Goal: Information Seeking & Learning: Check status

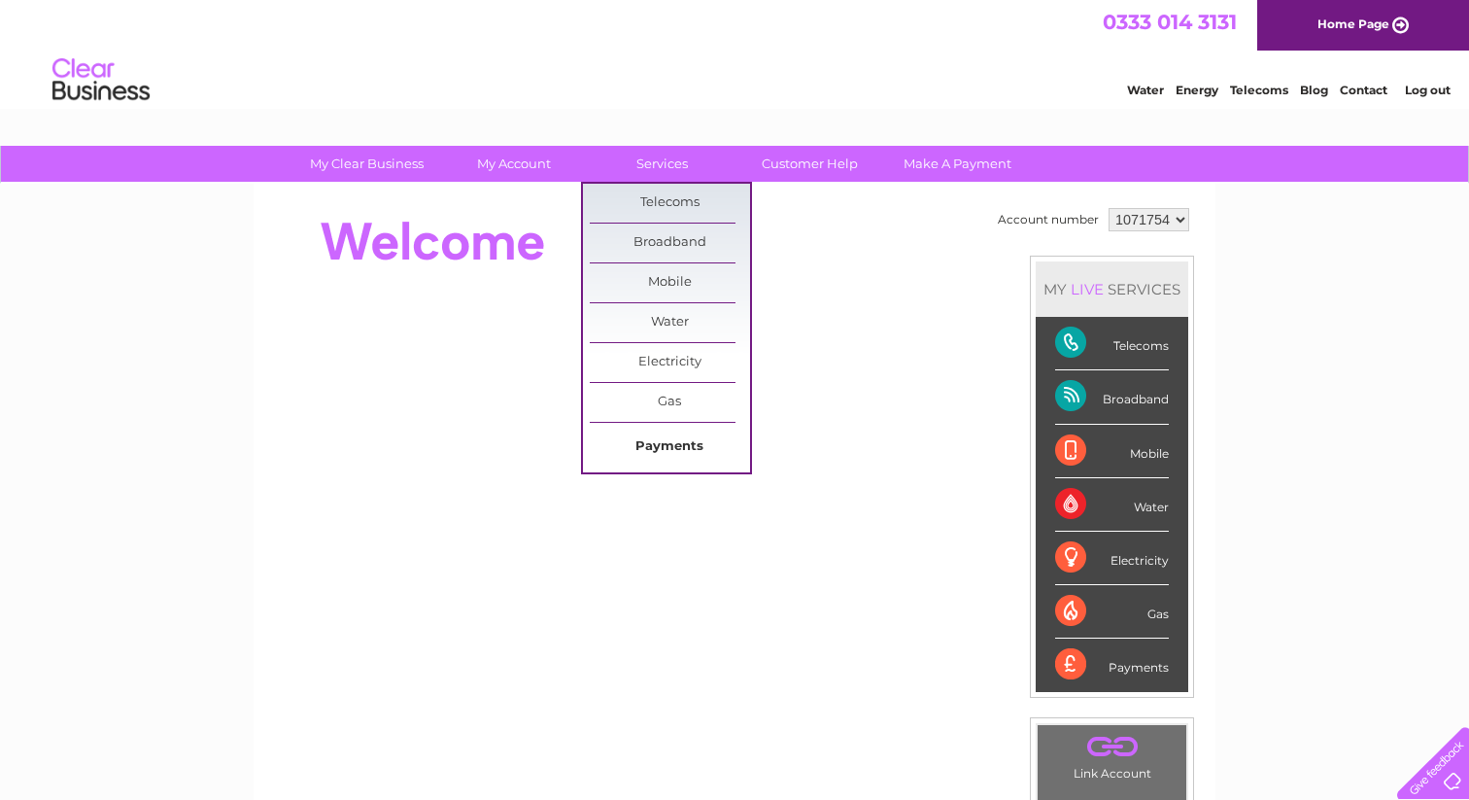
click at [652, 436] on link "Payments" at bounding box center [670, 446] width 160 height 39
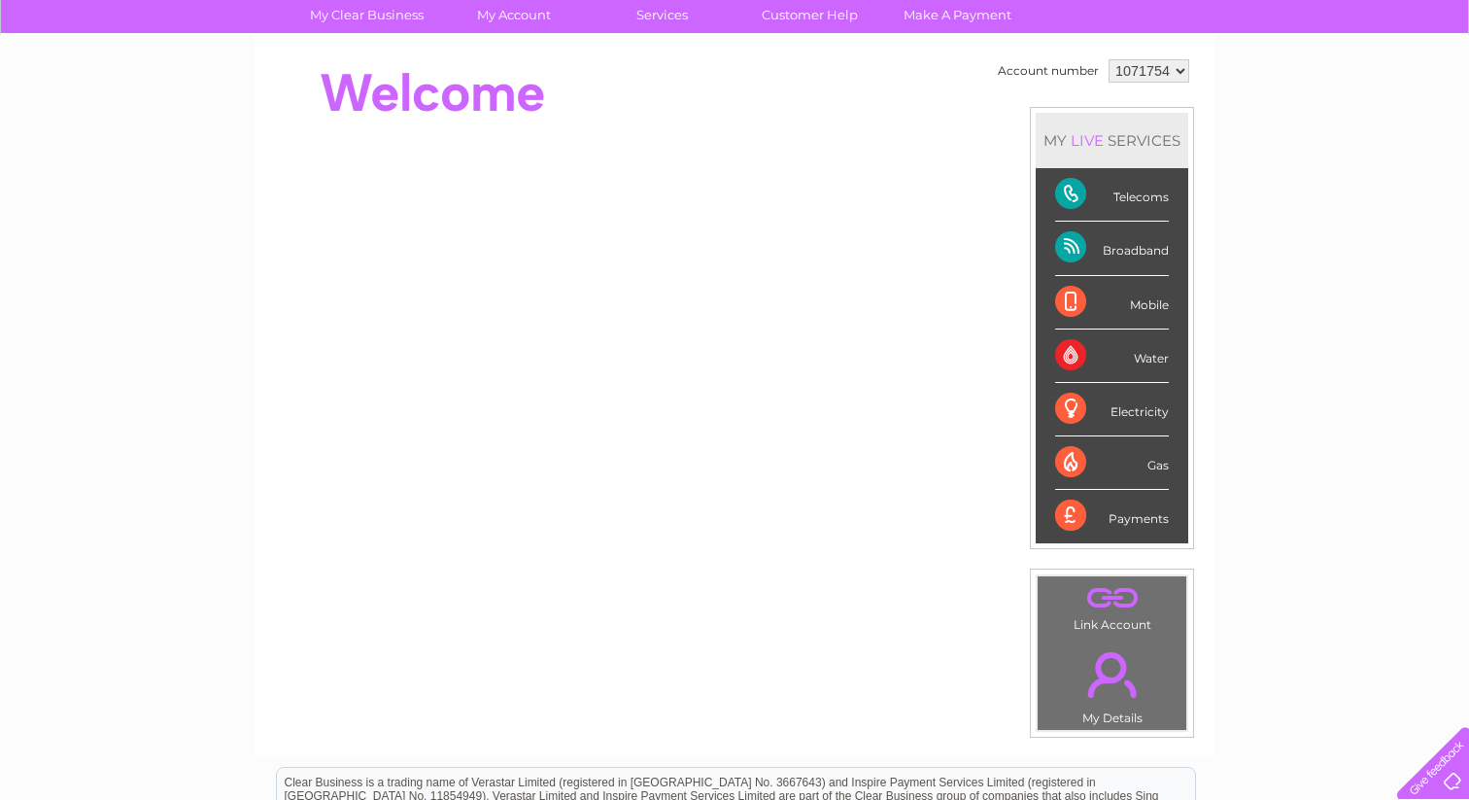
scroll to position [150, 0]
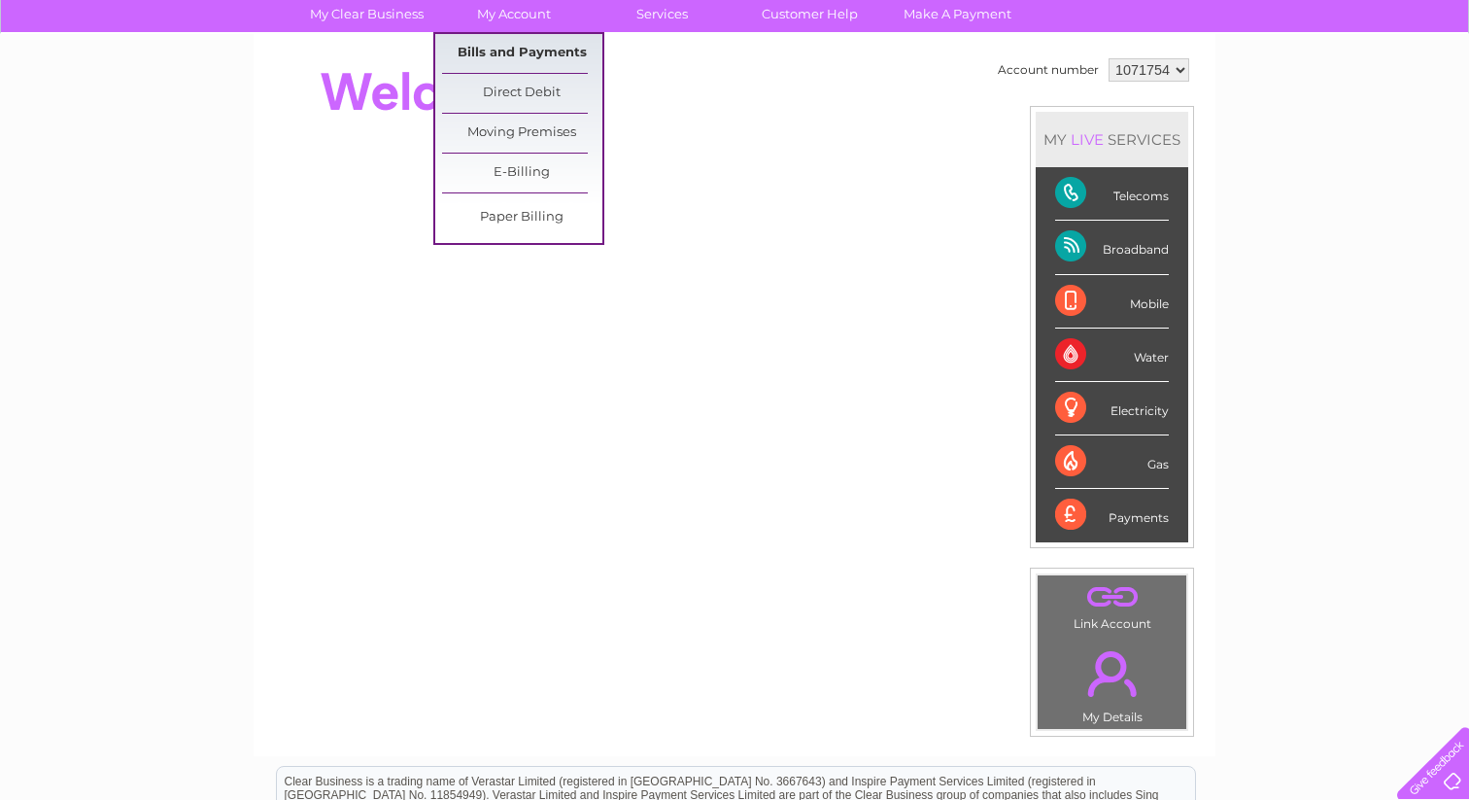
click at [503, 48] on link "Bills and Payments" at bounding box center [522, 53] width 160 height 39
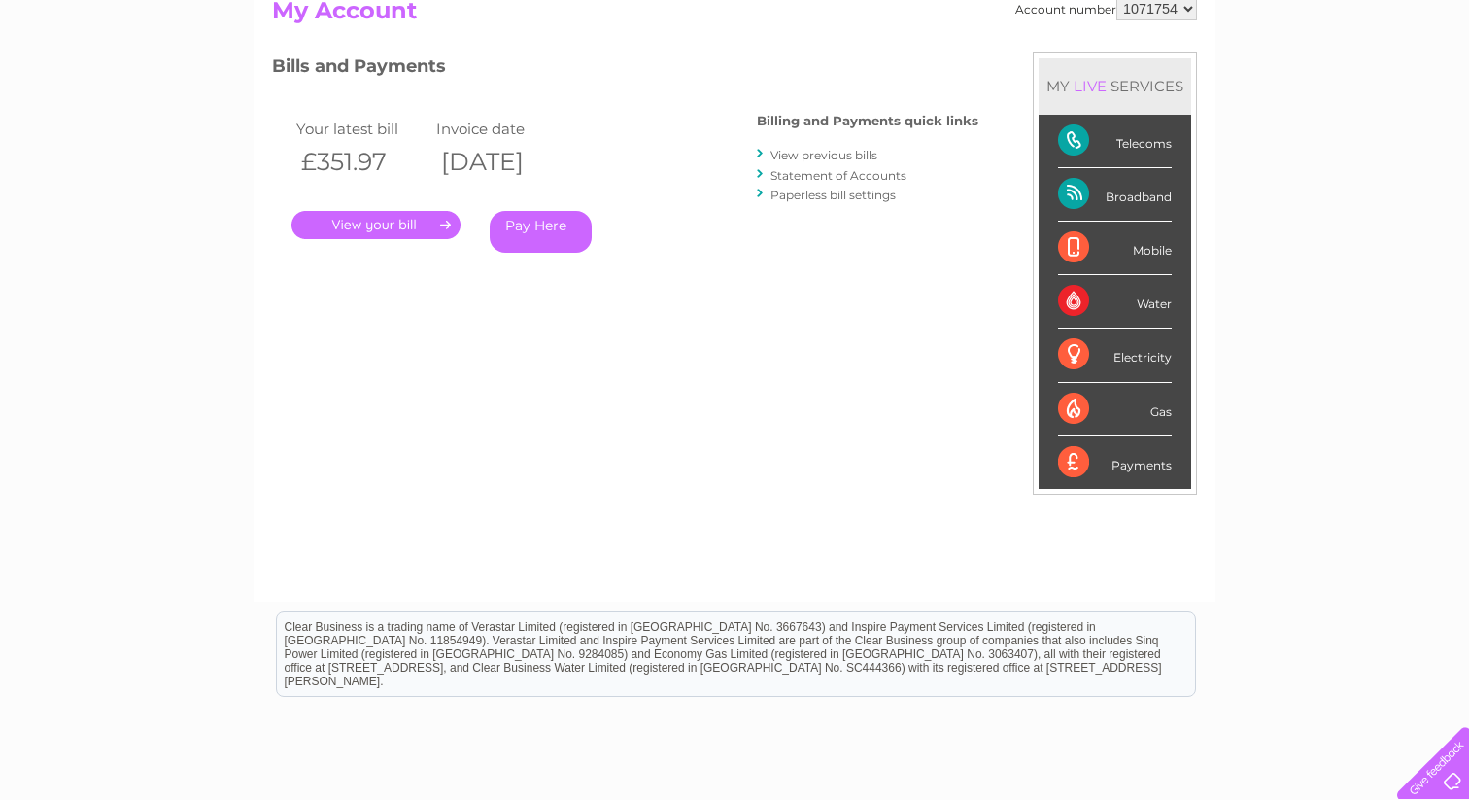
scroll to position [227, 0]
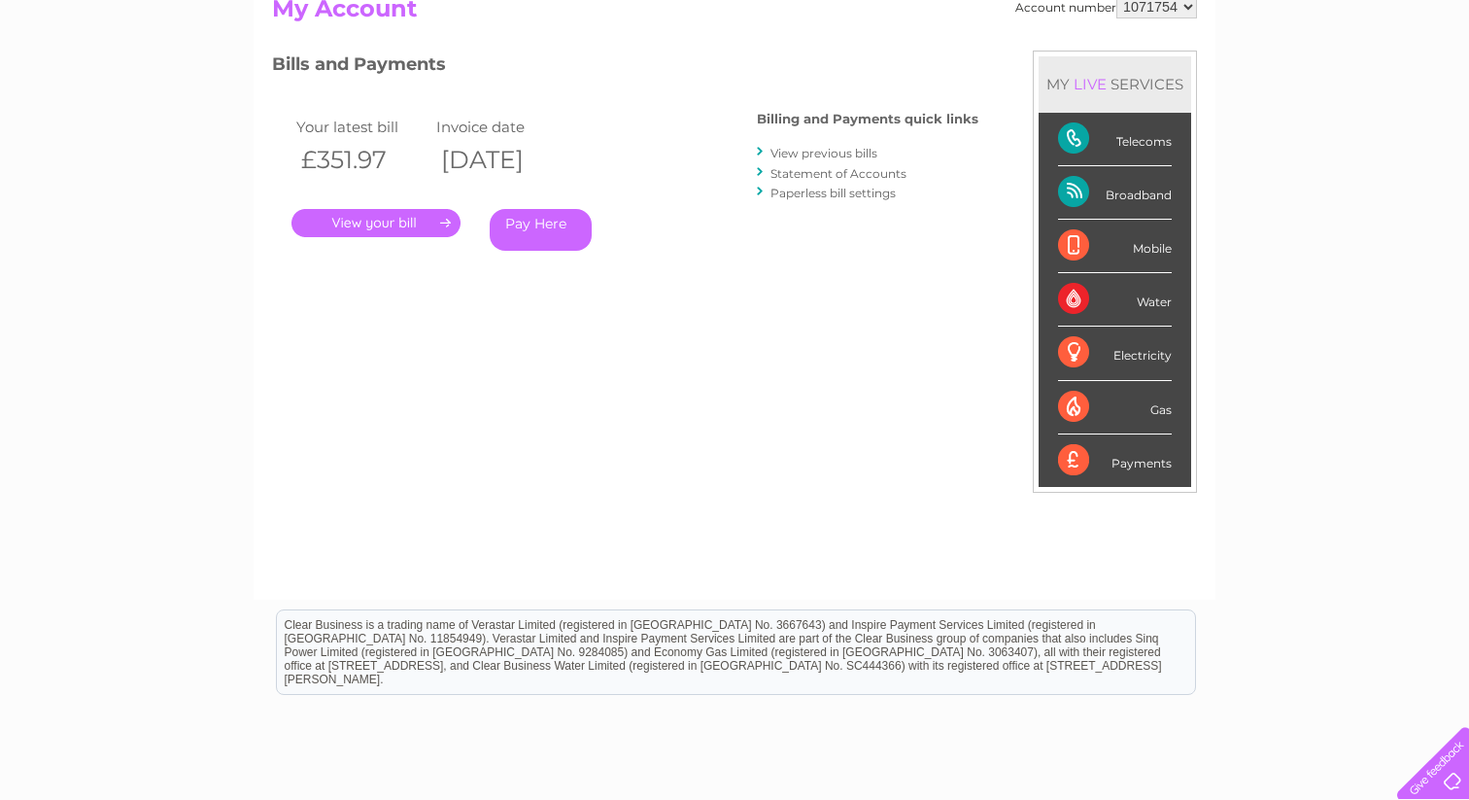
click at [376, 218] on link "." at bounding box center [375, 223] width 169 height 28
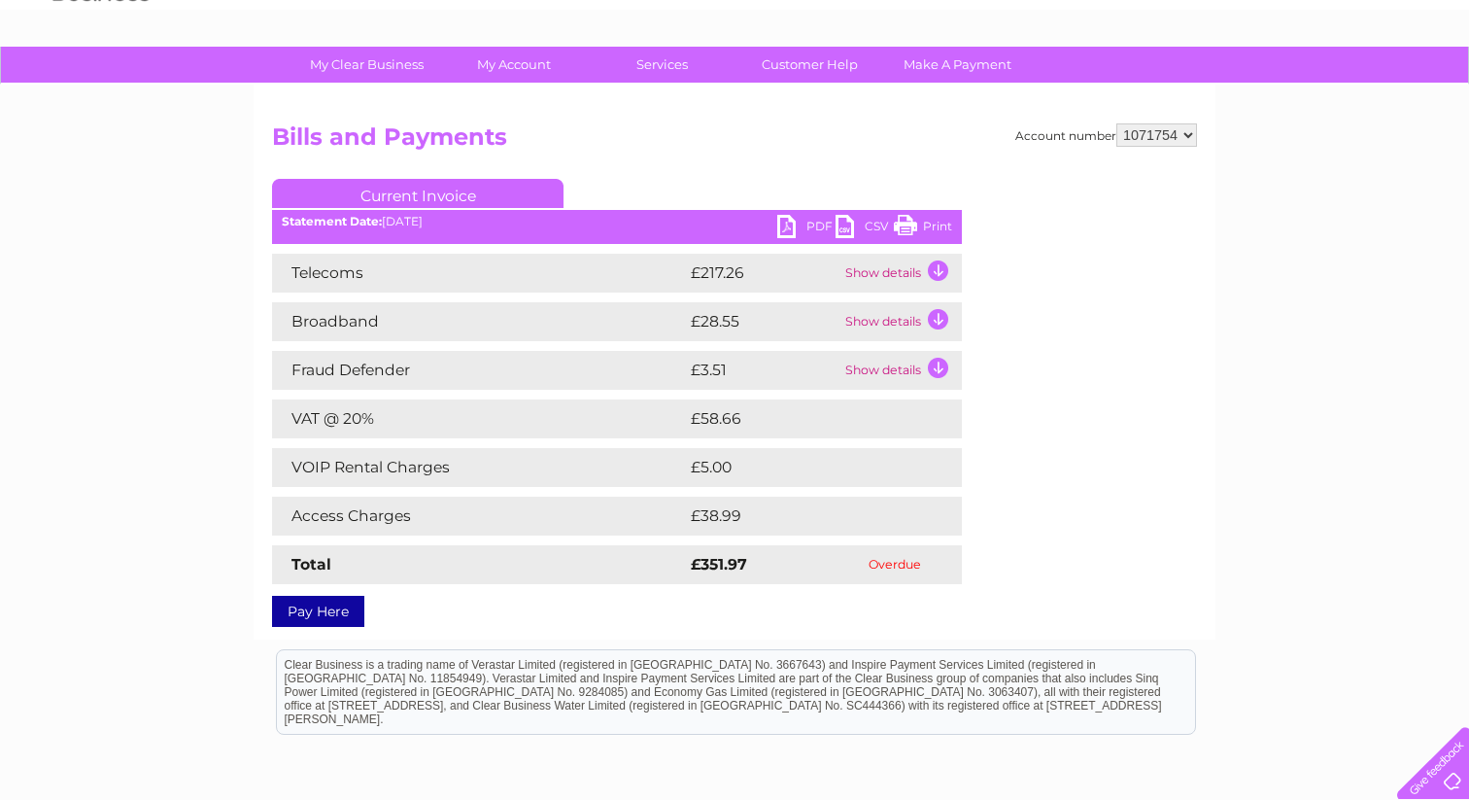
scroll to position [98, 0]
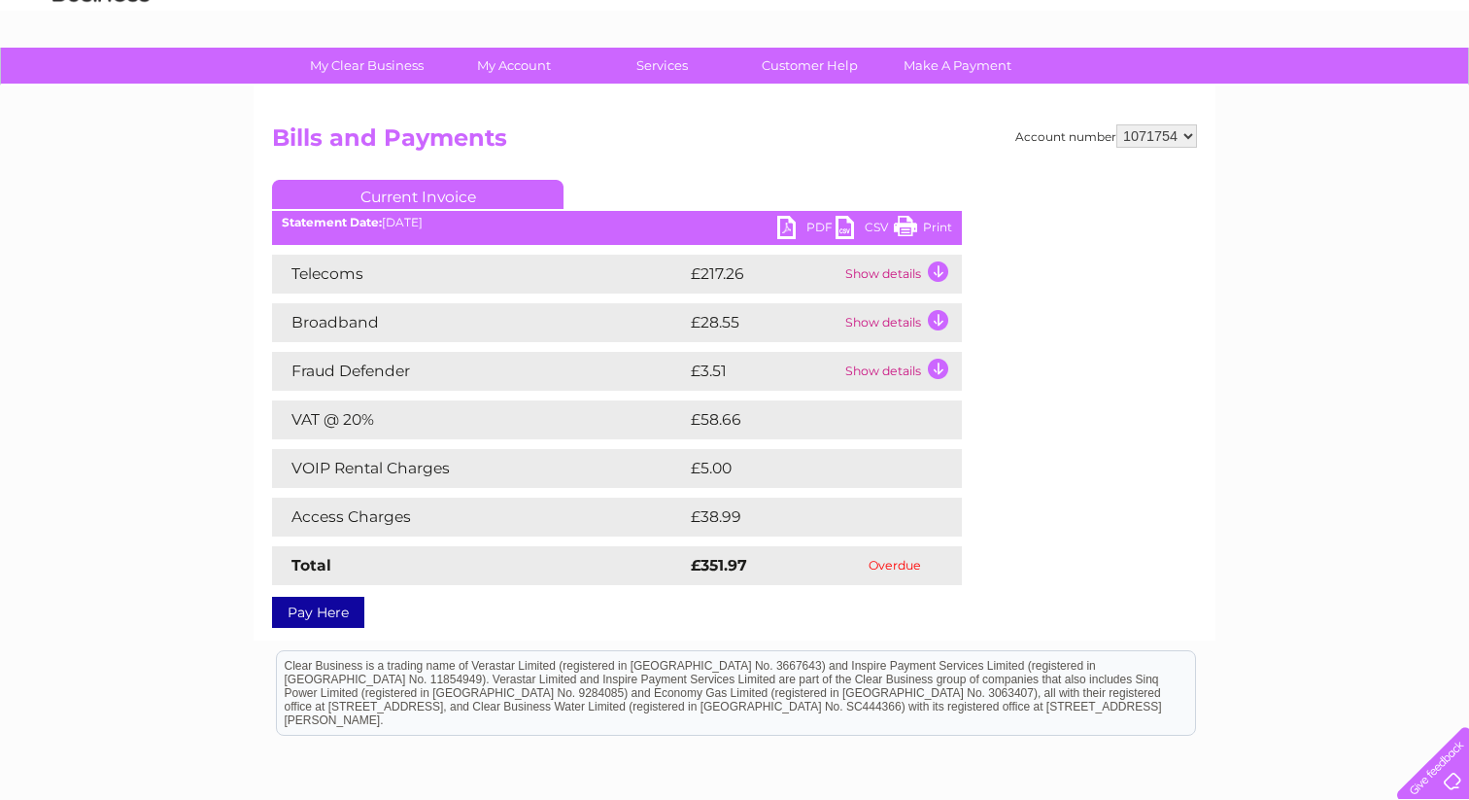
click at [724, 510] on td "£38.99" at bounding box center [805, 516] width 238 height 39
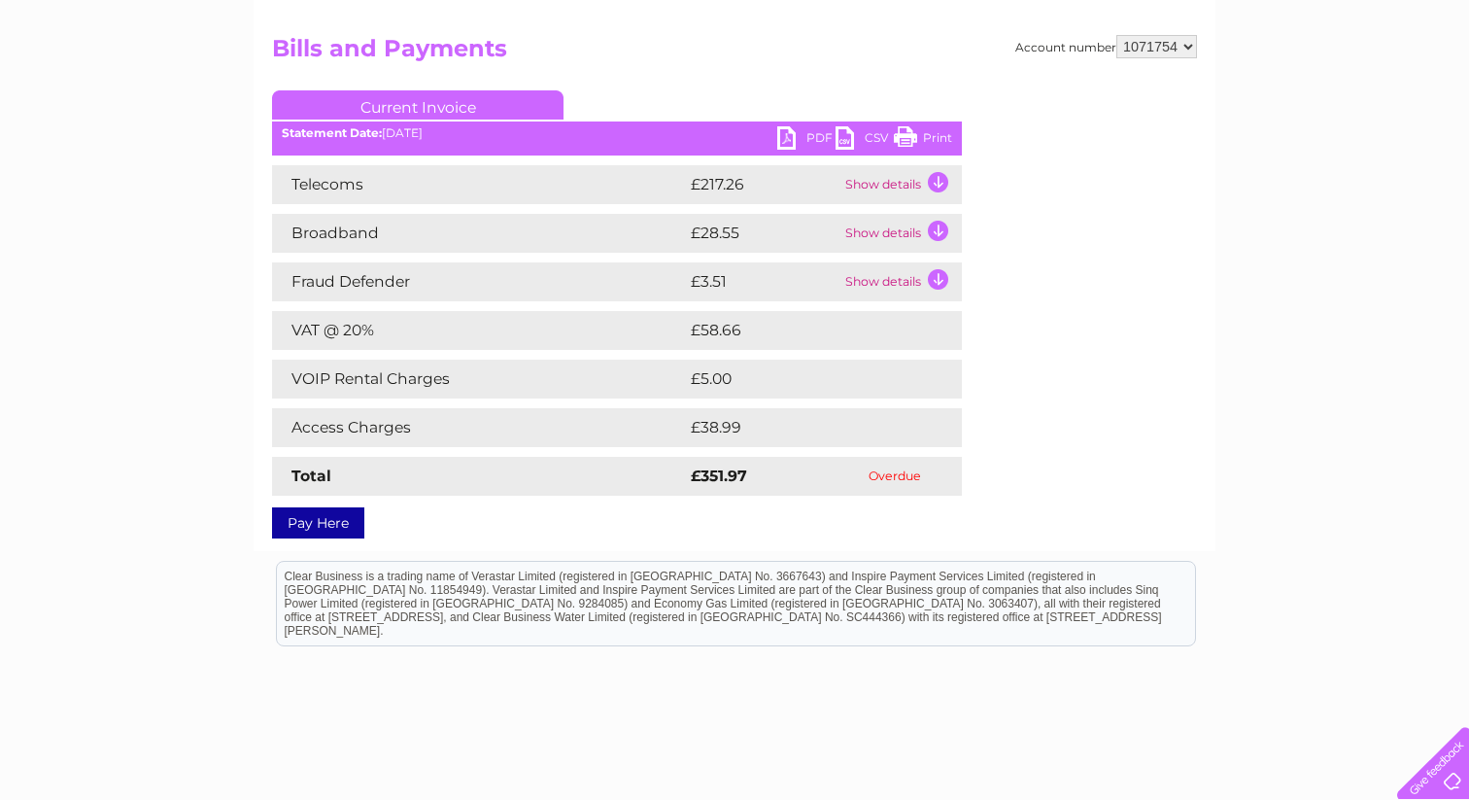
scroll to position [189, 0]
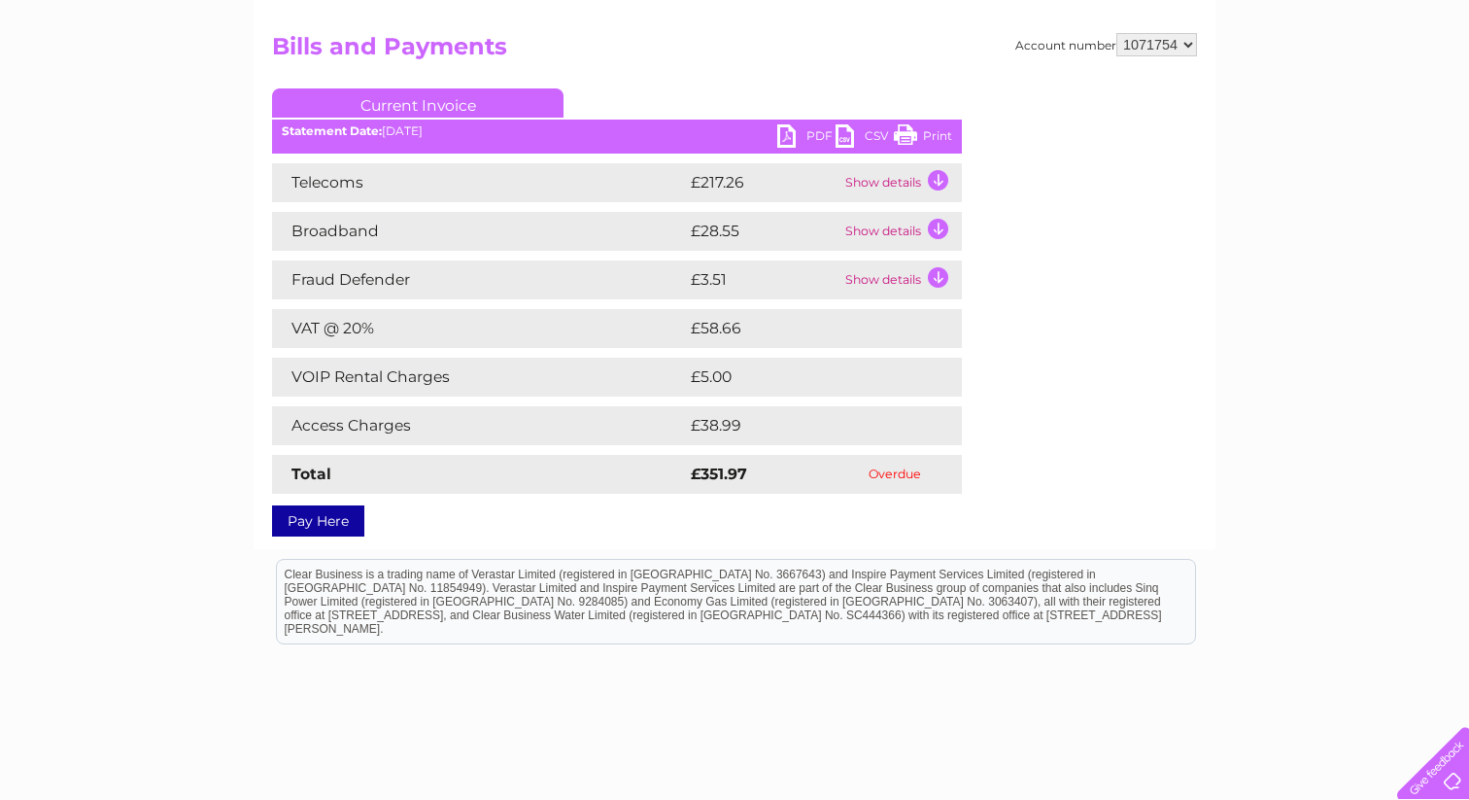
click at [937, 176] on td "Show details" at bounding box center [900, 182] width 121 height 39
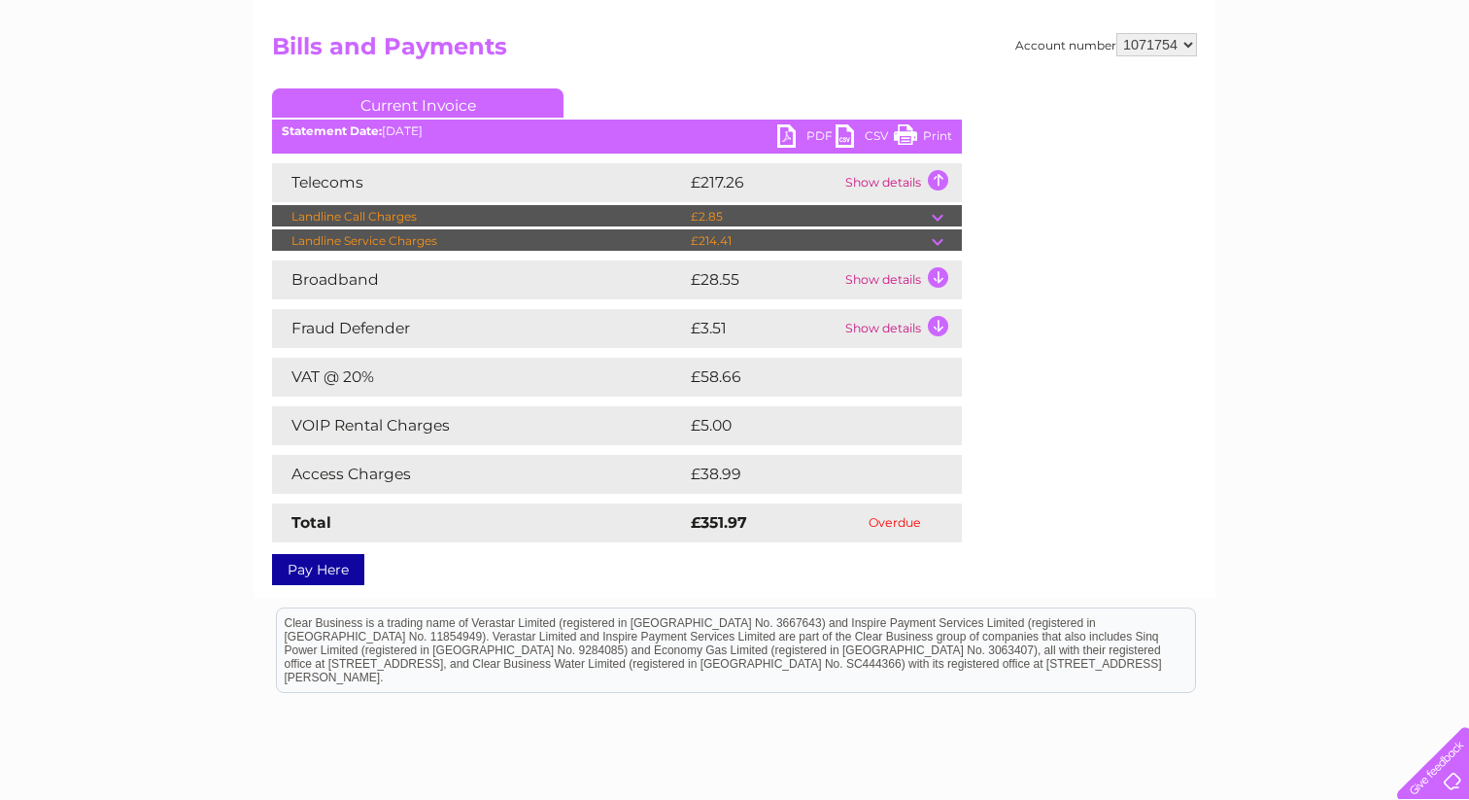
click at [936, 276] on td "Show details" at bounding box center [900, 279] width 121 height 39
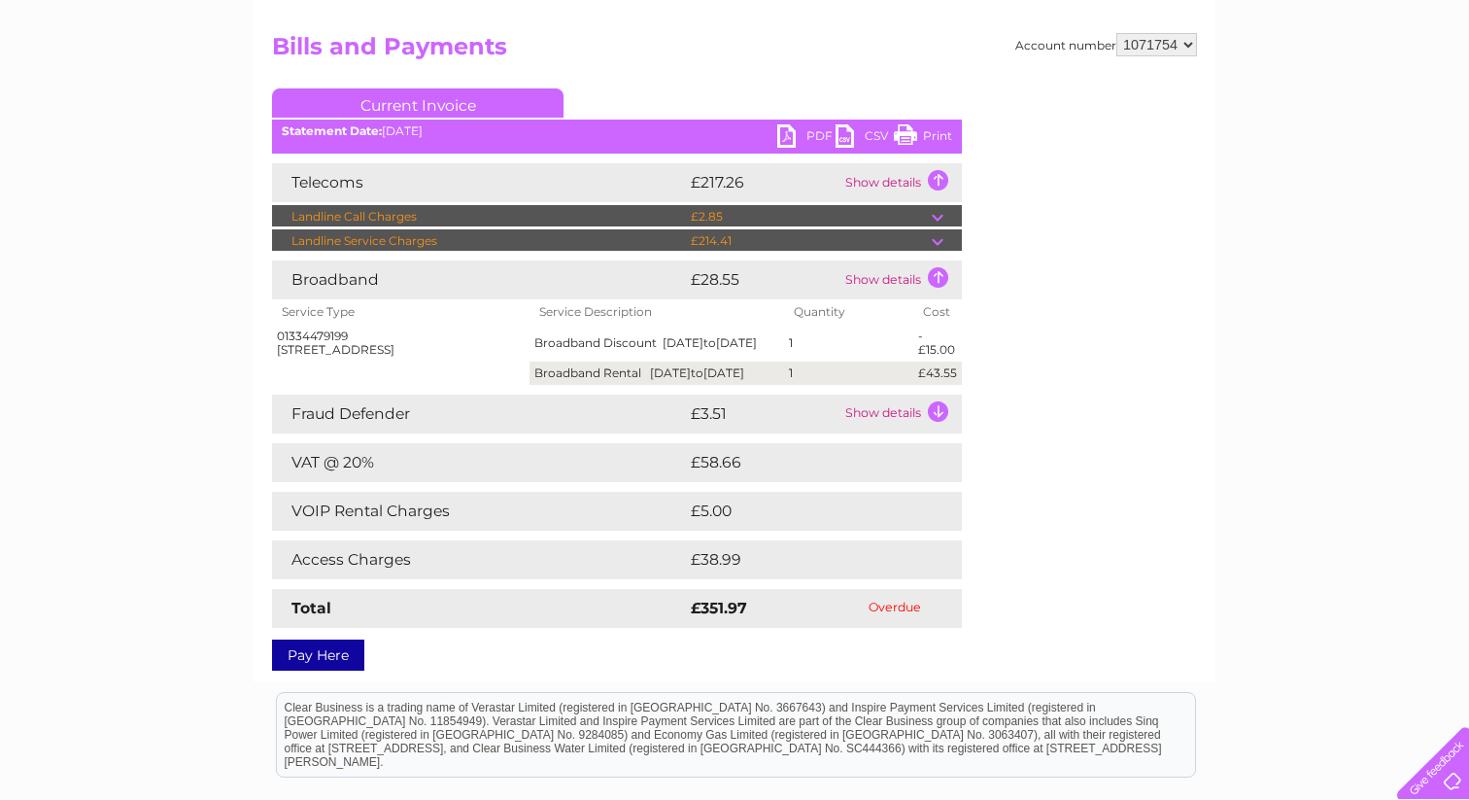
click at [936, 422] on td "Show details" at bounding box center [900, 413] width 121 height 39
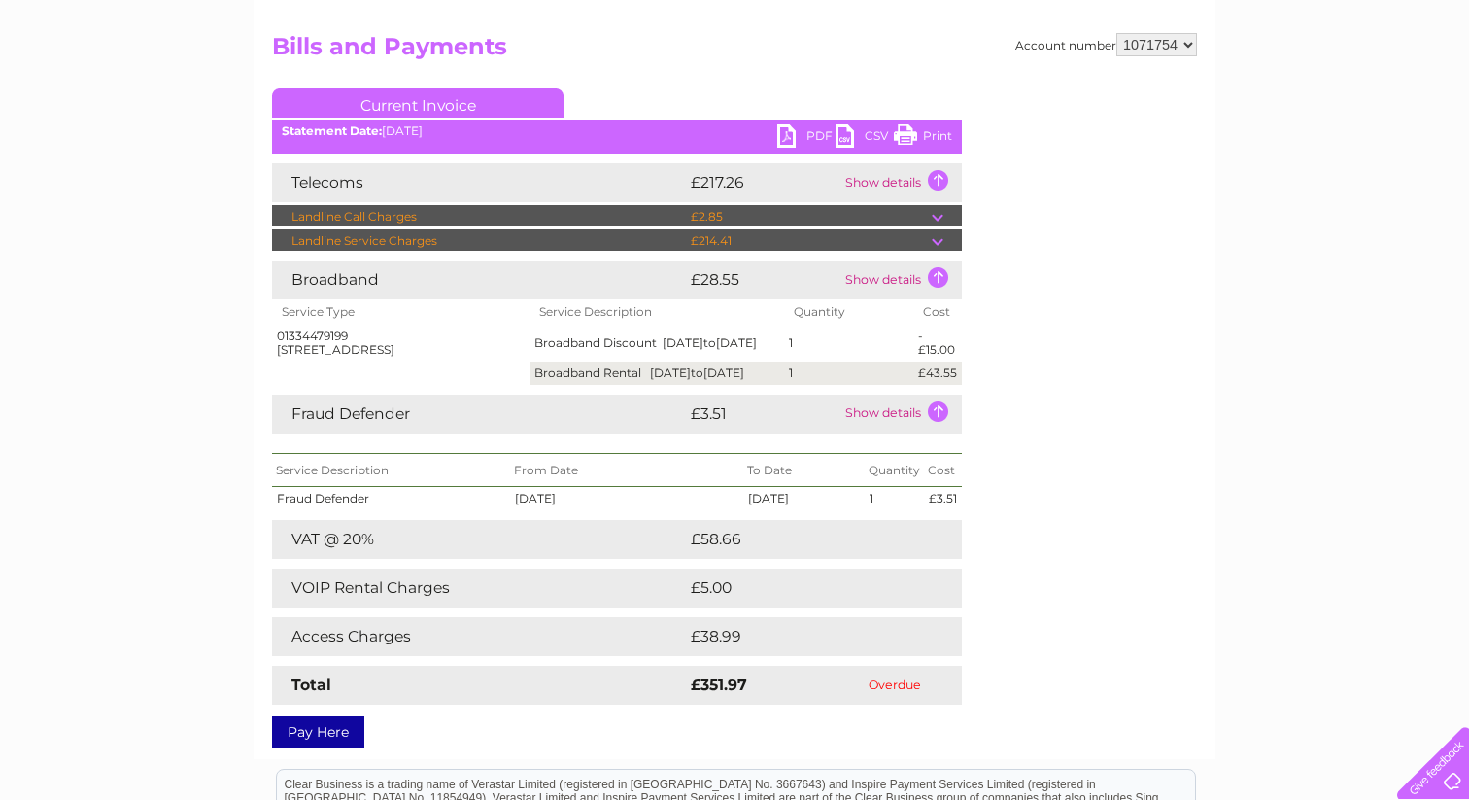
click at [936, 422] on td "Show details" at bounding box center [900, 413] width 121 height 39
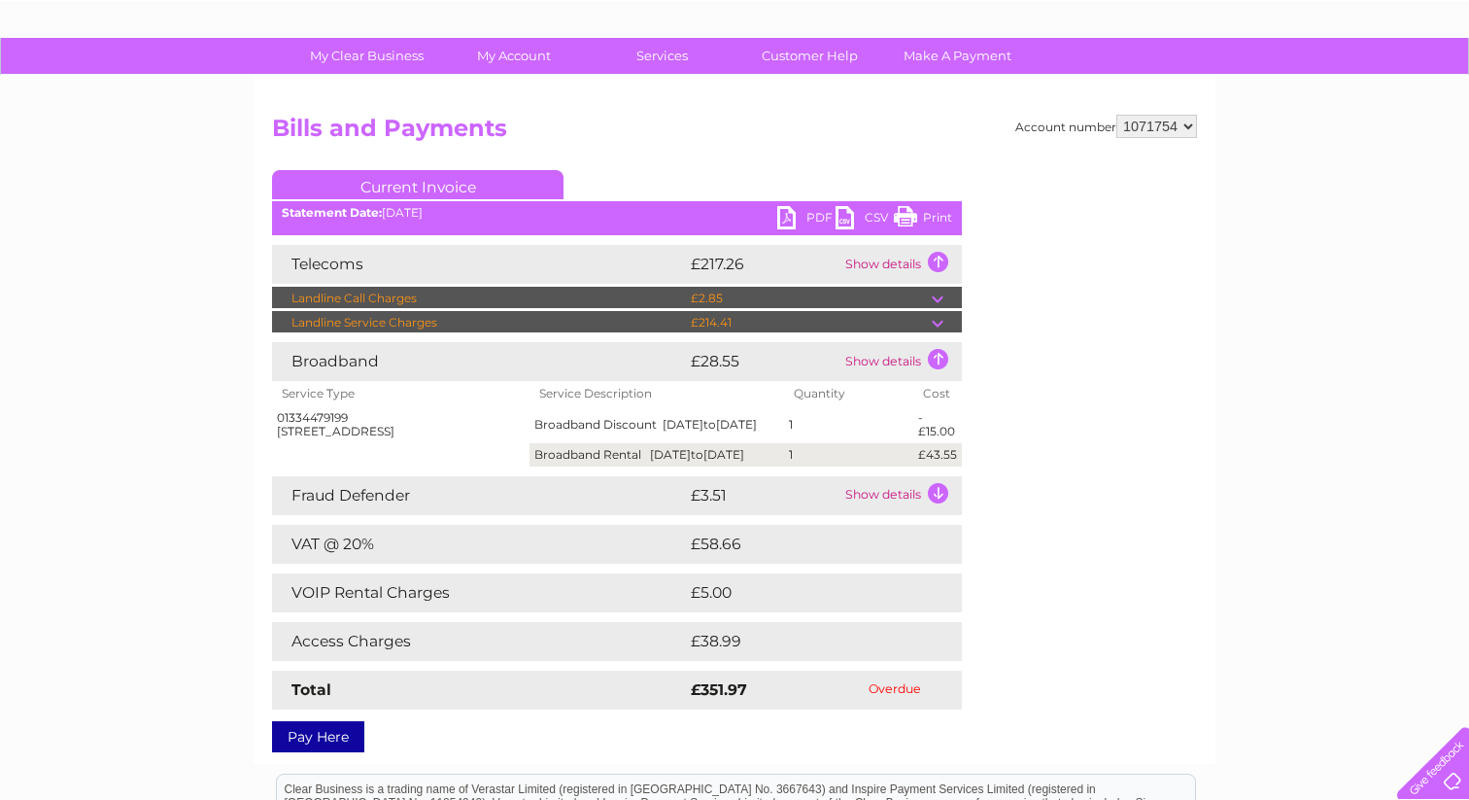
scroll to position [103, 0]
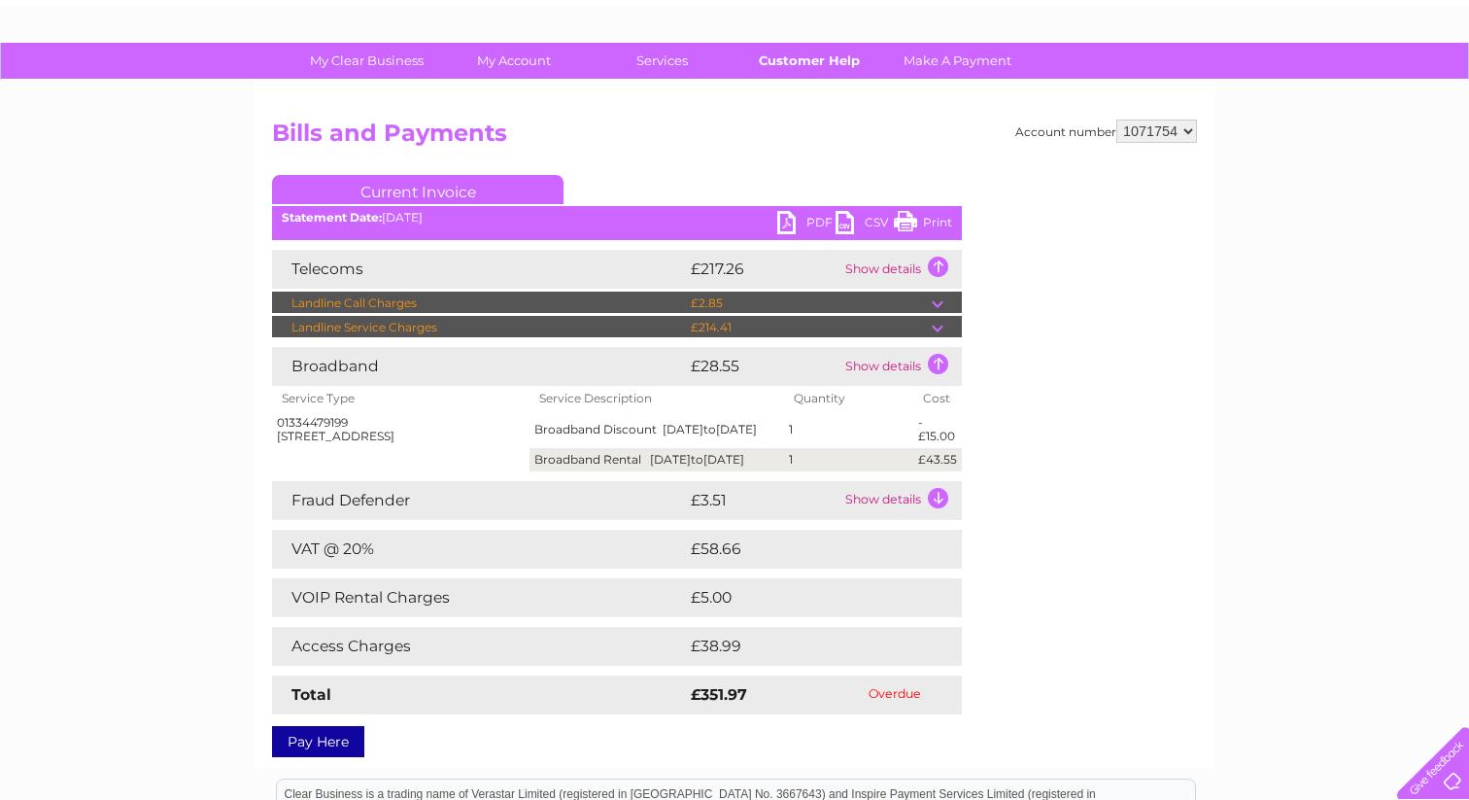
click at [803, 63] on link "Customer Help" at bounding box center [810, 61] width 160 height 36
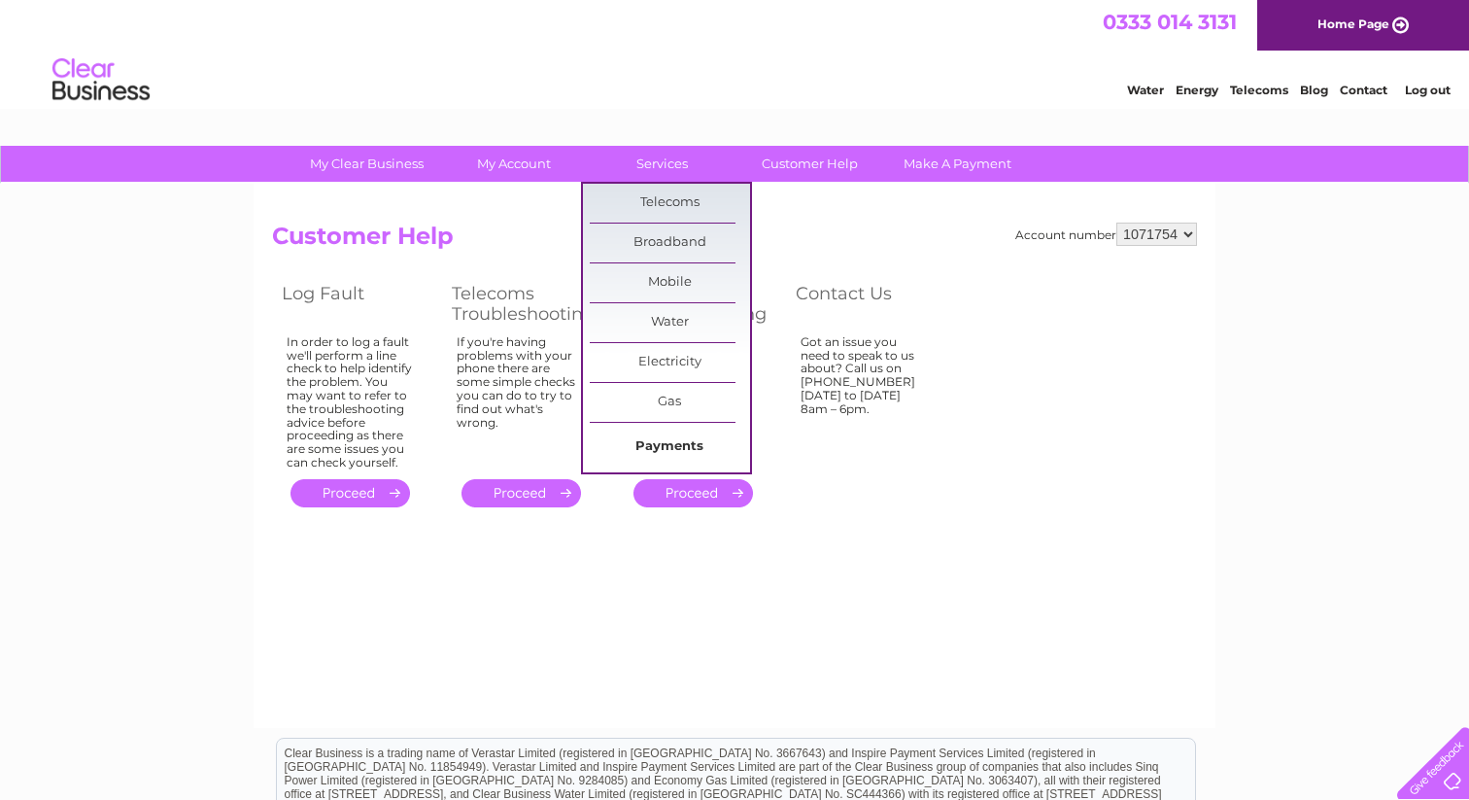
click at [661, 438] on link "Payments" at bounding box center [670, 446] width 160 height 39
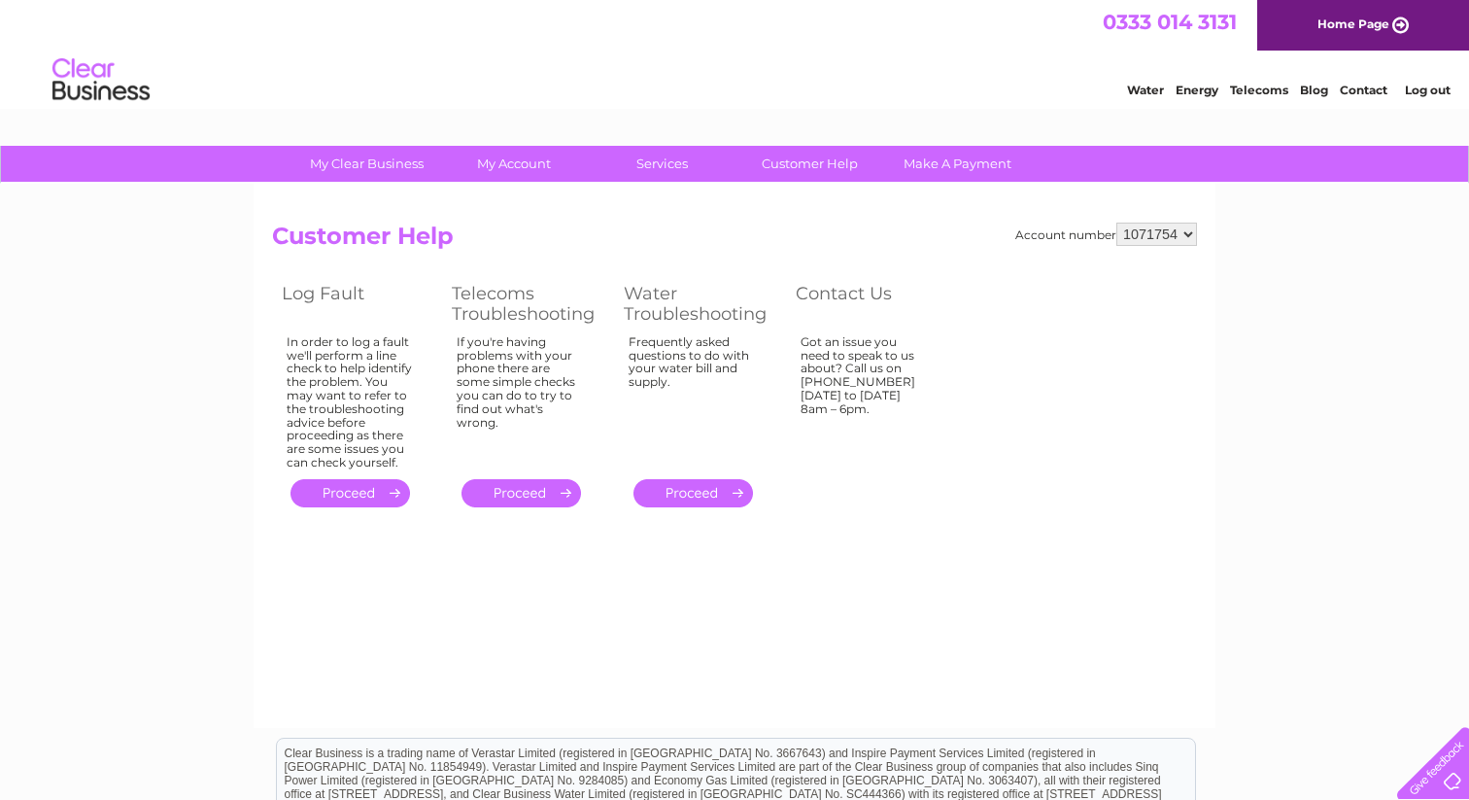
click at [1367, 21] on link "Home Page" at bounding box center [1363, 25] width 212 height 51
